Goal: Task Accomplishment & Management: Complete application form

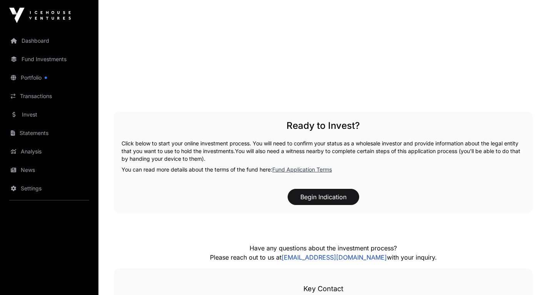
scroll to position [993, 0]
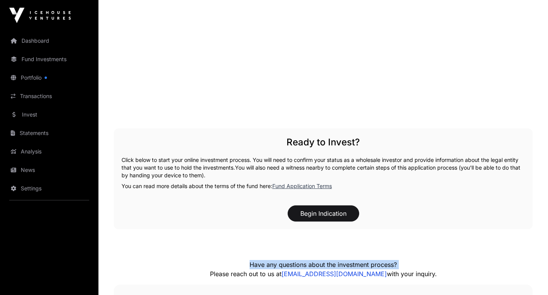
scroll to position [976, 0]
click at [323, 214] on button "Begin Indication" at bounding box center [324, 213] width 72 height 16
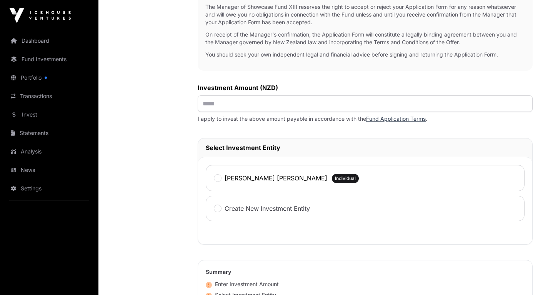
scroll to position [266, 0]
click at [208, 102] on input "text" at bounding box center [365, 103] width 335 height 17
type input "*******"
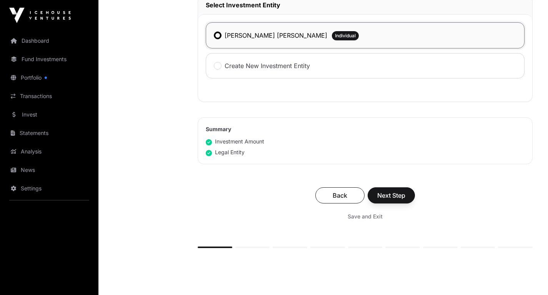
scroll to position [409, 0]
click at [393, 197] on span "Next Step" at bounding box center [392, 194] width 28 height 9
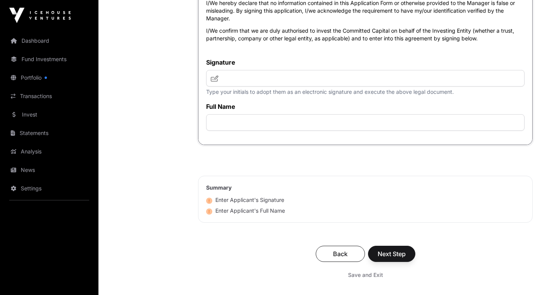
scroll to position [3208, 0]
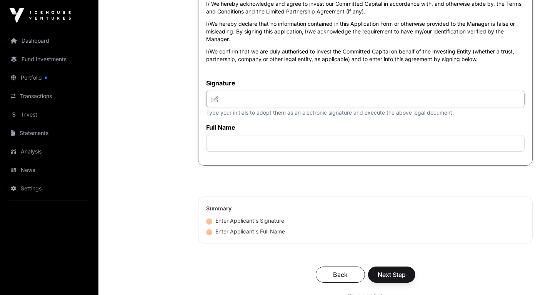
click at [225, 107] on input "text" at bounding box center [365, 99] width 319 height 17
type input "***"
click at [233, 152] on input "text" at bounding box center [365, 143] width 319 height 17
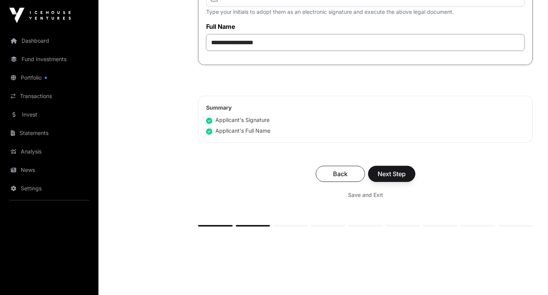
scroll to position [3309, 0]
type input "**********"
click at [396, 178] on span "Next Step" at bounding box center [392, 173] width 28 height 9
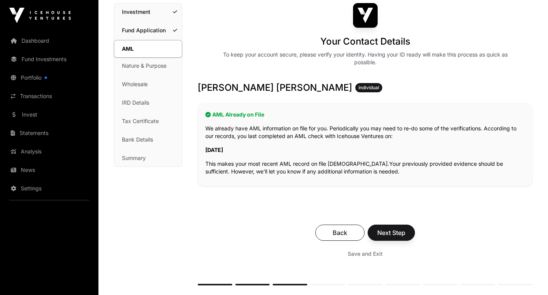
scroll to position [62, 0]
click at [397, 232] on span "Next Step" at bounding box center [392, 232] width 28 height 9
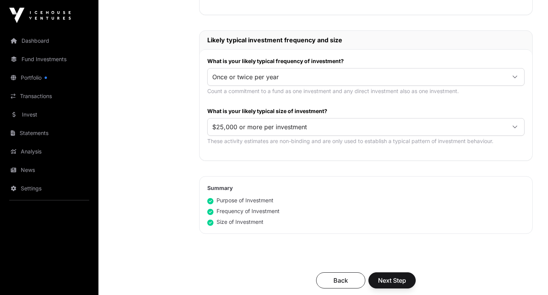
scroll to position [385, 0]
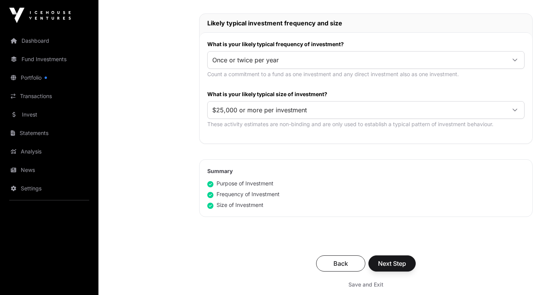
click at [516, 110] on icon at bounding box center [515, 110] width 5 height 3
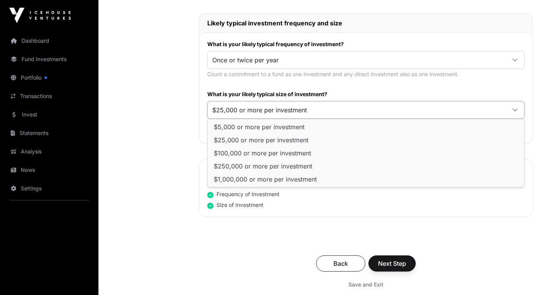
click at [480, 109] on span "$25,000 or more per investment" at bounding box center [357, 110] width 298 height 14
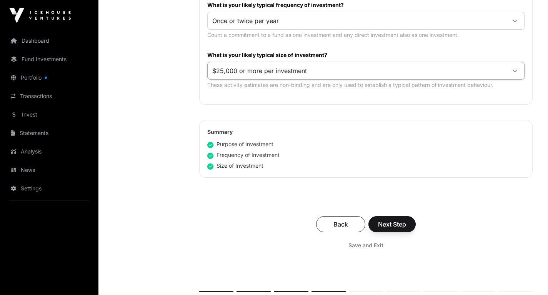
scroll to position [450, 0]
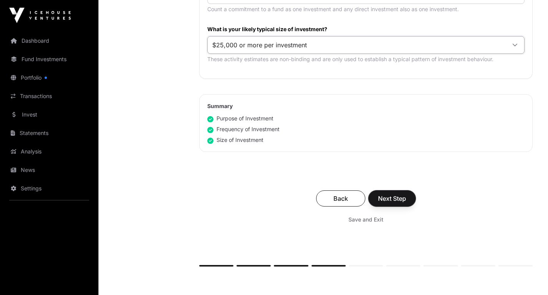
click at [403, 198] on span "Next Step" at bounding box center [392, 198] width 28 height 9
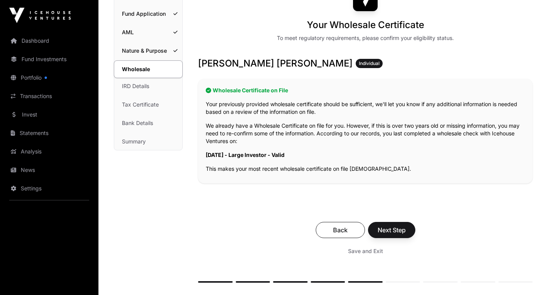
scroll to position [79, 0]
click at [398, 232] on span "Next Step" at bounding box center [392, 229] width 28 height 9
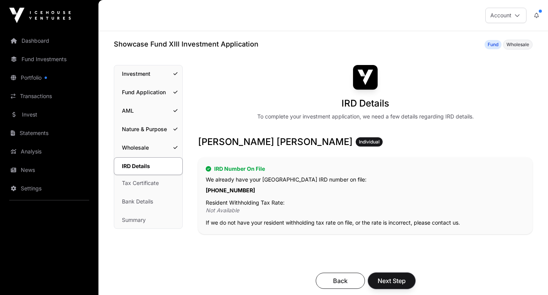
click at [393, 282] on span "Next Step" at bounding box center [392, 280] width 28 height 9
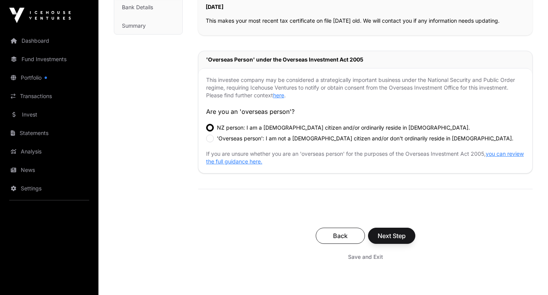
scroll to position [203, 0]
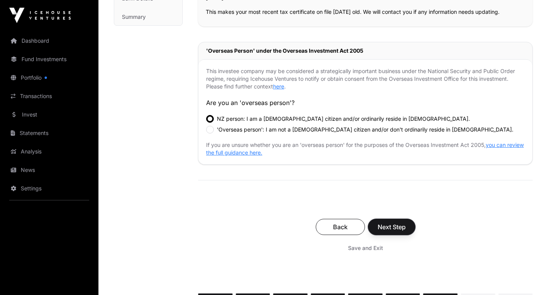
click at [398, 227] on span "Next Step" at bounding box center [392, 226] width 28 height 9
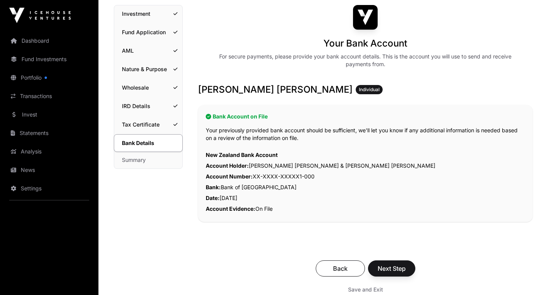
scroll to position [92, 0]
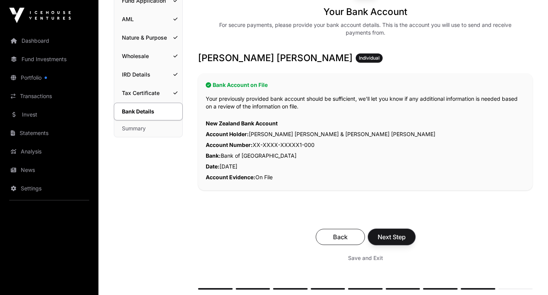
click at [394, 237] on span "Next Step" at bounding box center [392, 236] width 28 height 9
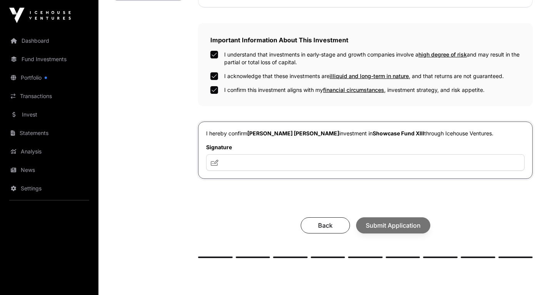
scroll to position [231, 0]
click at [229, 160] on input "text" at bounding box center [365, 162] width 319 height 17
type input "***"
click at [380, 227] on span "Submit Application" at bounding box center [393, 225] width 55 height 9
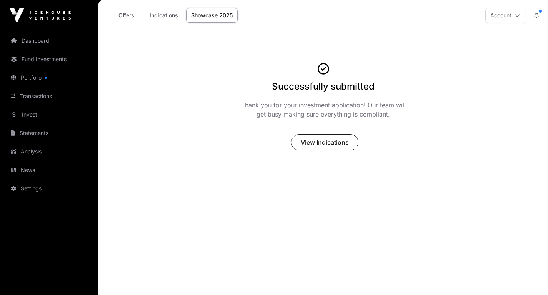
scroll to position [31, 0]
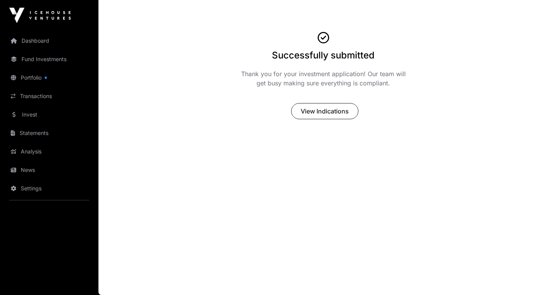
click at [37, 77] on link "Portfolio" at bounding box center [49, 77] width 86 height 17
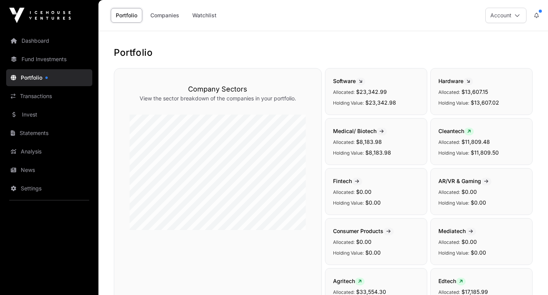
click at [52, 61] on link "Fund Investments" at bounding box center [49, 59] width 86 height 17
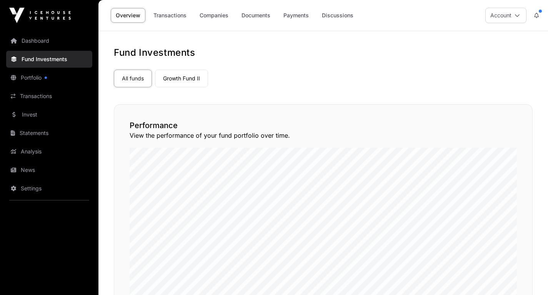
click at [33, 115] on link "Invest" at bounding box center [49, 114] width 86 height 17
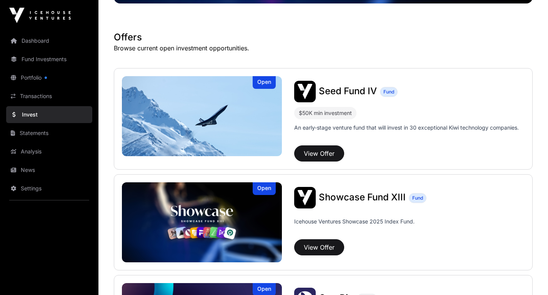
scroll to position [127, 0]
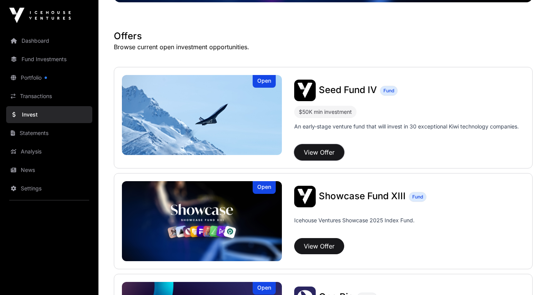
click at [330, 154] on button "View Offer" at bounding box center [319, 152] width 50 height 16
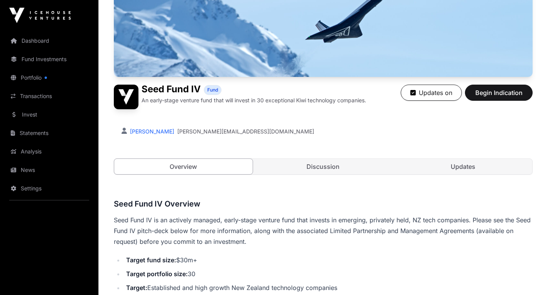
scroll to position [121, 0]
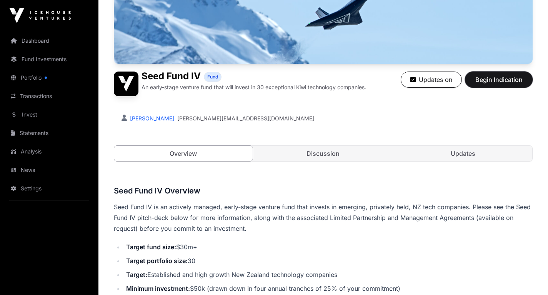
click at [491, 79] on span "Begin Indication" at bounding box center [499, 79] width 48 height 9
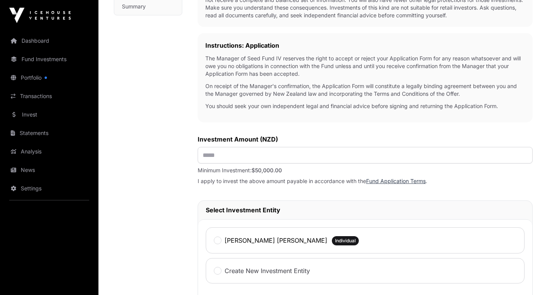
scroll to position [225, 0]
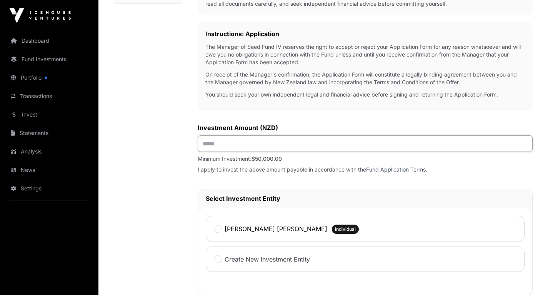
click at [223, 143] on input "text" at bounding box center [365, 143] width 335 height 17
type input "*******"
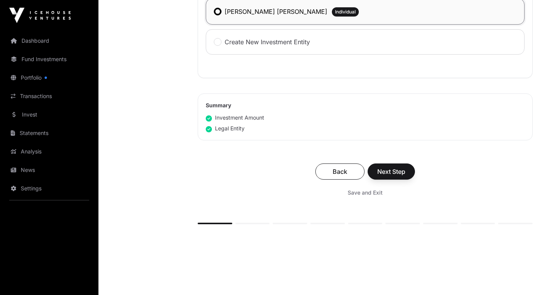
scroll to position [442, 0]
click at [394, 169] on span "Next Step" at bounding box center [392, 171] width 28 height 9
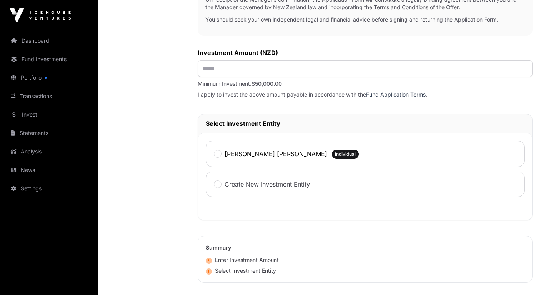
scroll to position [300, 0]
click at [210, 68] on input "text" at bounding box center [365, 69] width 335 height 17
type input "********"
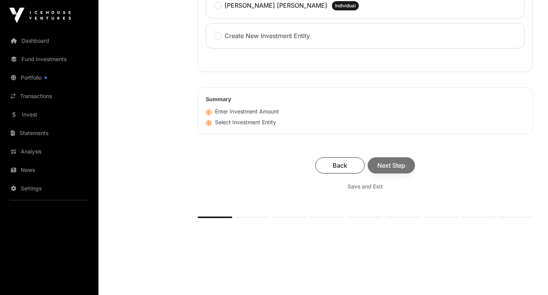
scroll to position [449, 0]
click at [387, 167] on div "Back Next Step" at bounding box center [366, 165] width 320 height 16
click at [209, 124] on icon at bounding box center [209, 123] width 6 height 6
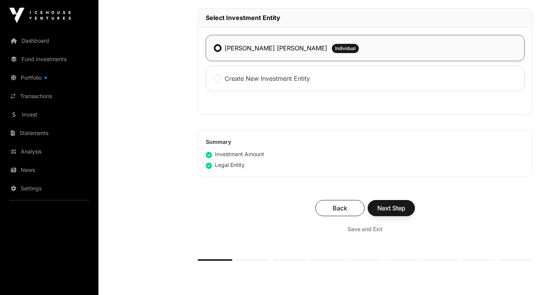
scroll to position [406, 0]
click at [391, 212] on span "Next Step" at bounding box center [392, 207] width 28 height 9
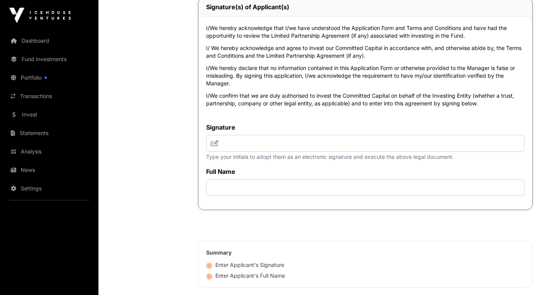
scroll to position [1974, 0]
click at [248, 151] on input "text" at bounding box center [365, 143] width 319 height 17
type input "***"
click at [234, 196] on input "text" at bounding box center [365, 187] width 319 height 17
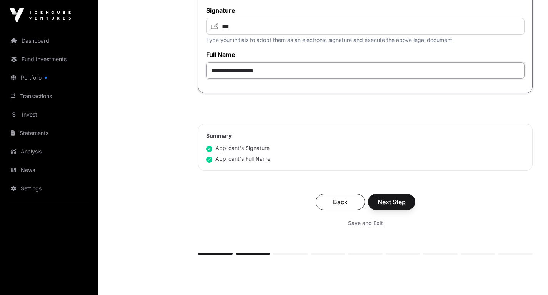
scroll to position [2093, 0]
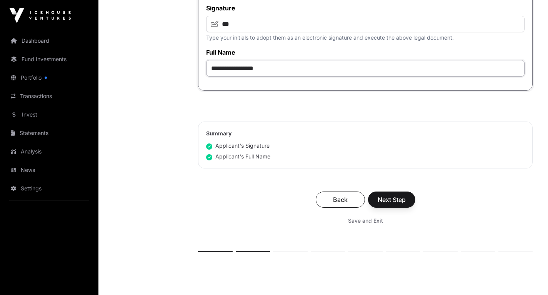
type input "**********"
click at [383, 204] on span "Next Step" at bounding box center [392, 199] width 28 height 9
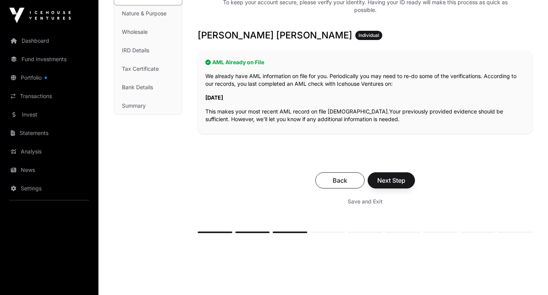
scroll to position [117, 0]
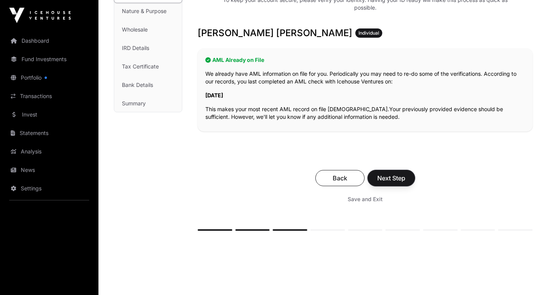
click at [400, 179] on span "Next Step" at bounding box center [392, 178] width 28 height 9
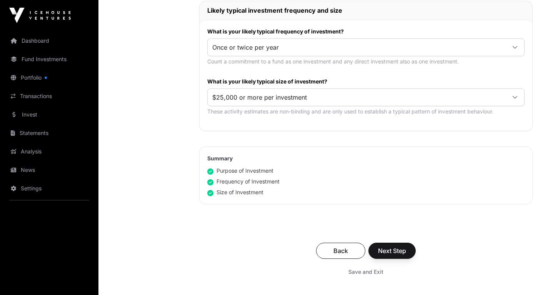
scroll to position [398, 0]
click at [396, 252] on span "Next Step" at bounding box center [392, 250] width 28 height 9
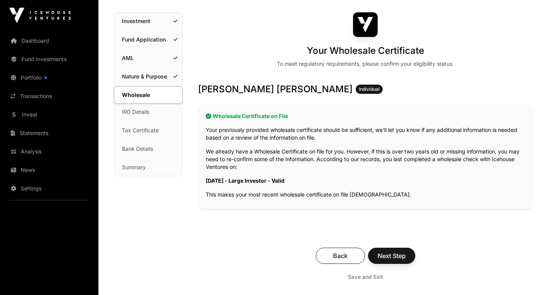
scroll to position [64, 0]
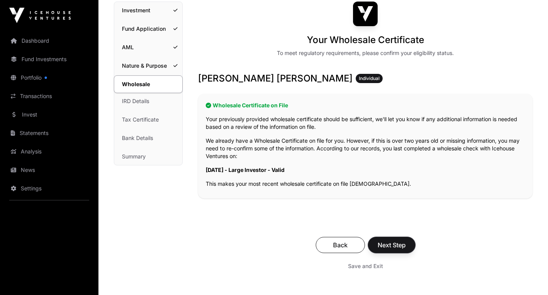
click at [398, 245] on span "Next Step" at bounding box center [392, 245] width 28 height 9
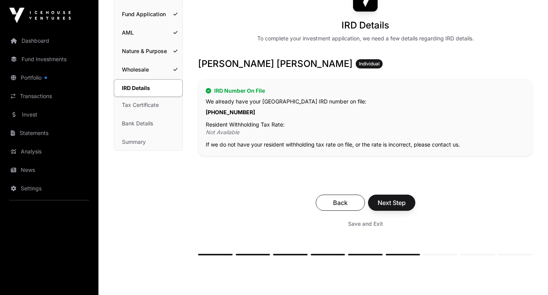
scroll to position [83, 0]
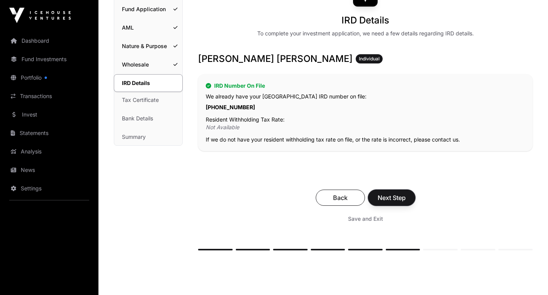
click at [392, 198] on span "Next Step" at bounding box center [392, 197] width 28 height 9
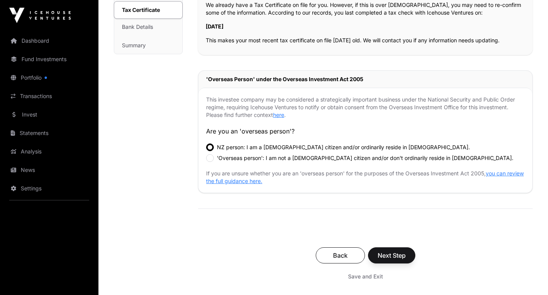
scroll to position [175, 0]
click at [392, 254] on span "Next Step" at bounding box center [392, 255] width 28 height 9
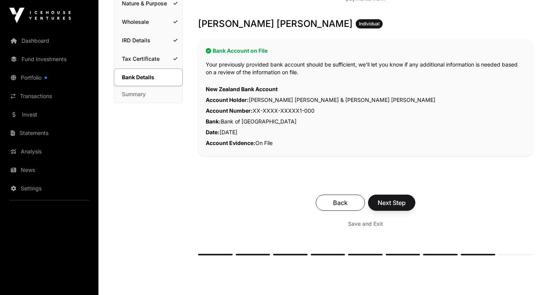
scroll to position [129, 0]
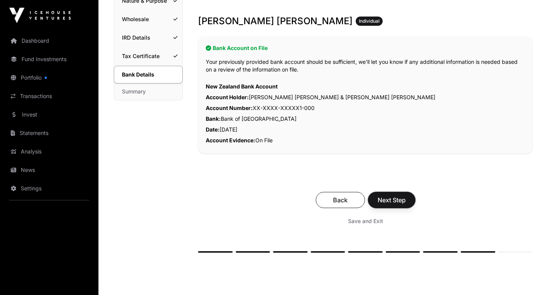
click at [396, 201] on span "Next Step" at bounding box center [392, 200] width 28 height 9
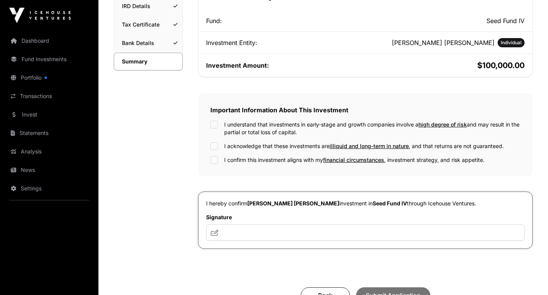
scroll to position [161, 0]
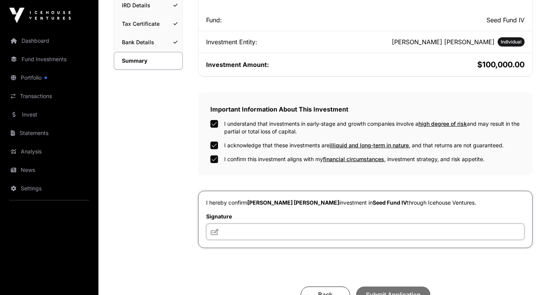
click at [226, 229] on input "text" at bounding box center [365, 232] width 319 height 17
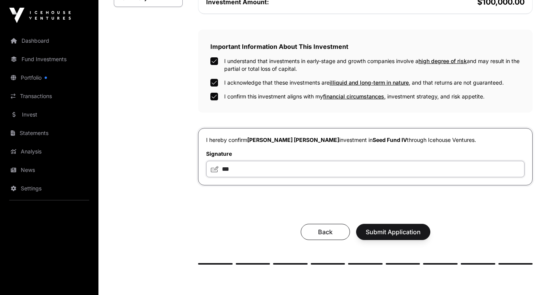
scroll to position [228, 0]
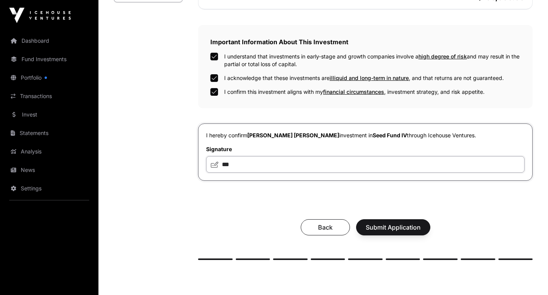
type input "***"
click at [386, 227] on span "Submit Application" at bounding box center [393, 227] width 55 height 9
